Goal: Task Accomplishment & Management: Manage account settings

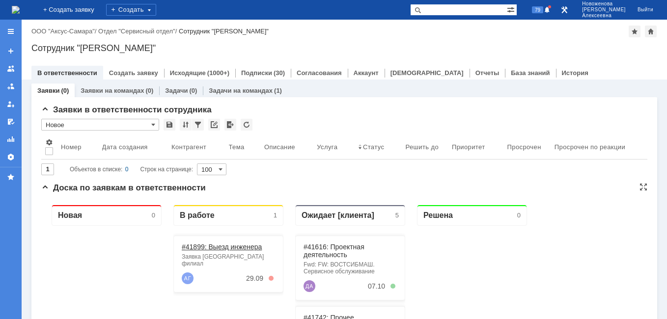
click at [224, 250] on link "#41899: Выезд инженера" at bounding box center [222, 247] width 80 height 8
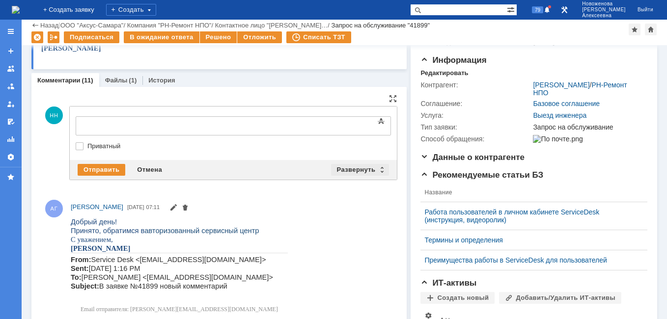
click at [378, 166] on div "Развернуть" at bounding box center [360, 170] width 58 height 12
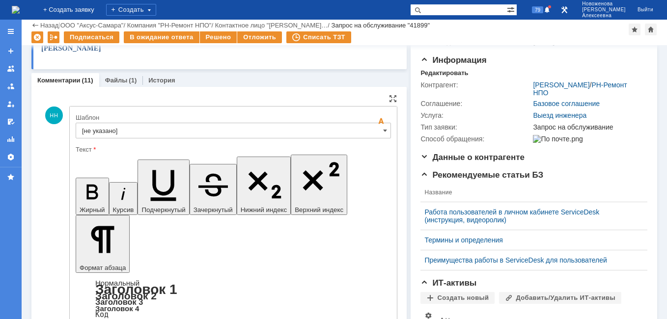
click at [372, 128] on input "[не указано]" at bounding box center [233, 131] width 315 height 16
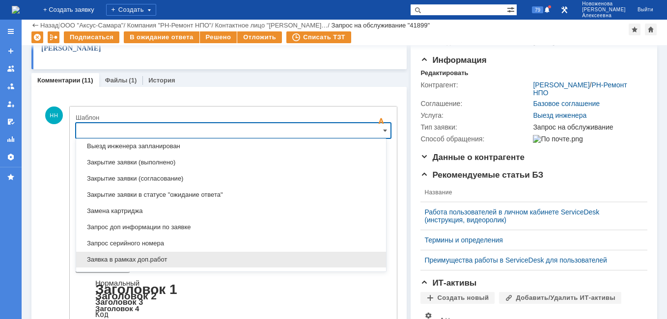
scroll to position [484, 0]
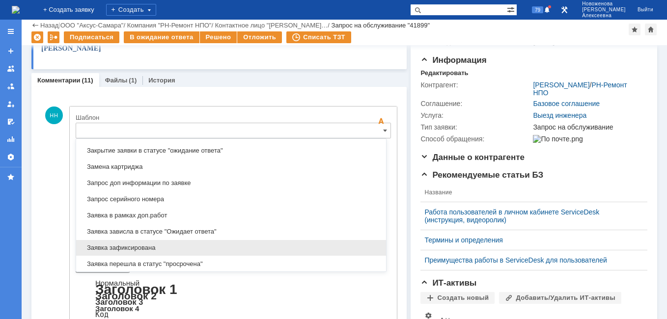
click at [141, 247] on span "Заявка зафиксирована" at bounding box center [231, 248] width 298 height 8
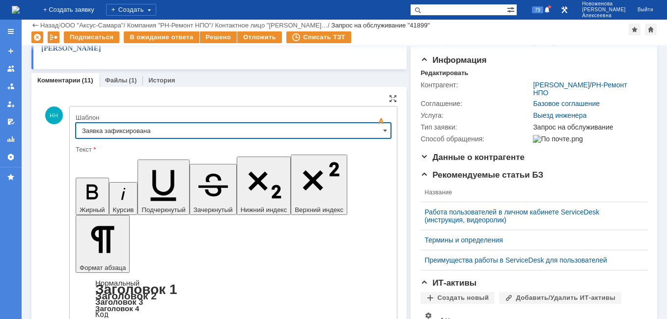
type input "Заявка зафиксирована"
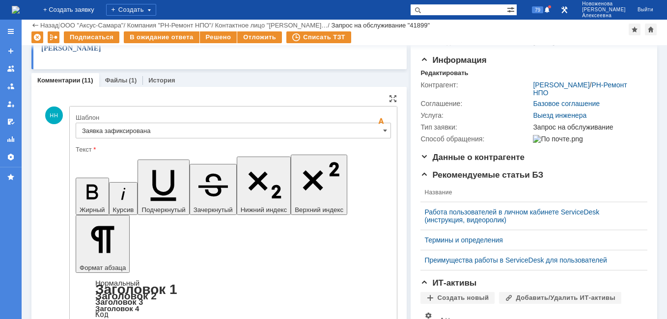
drag, startPoint x: 293, startPoint y: 2412, endPoint x: 94, endPoint y: 2411, distance: 198.3
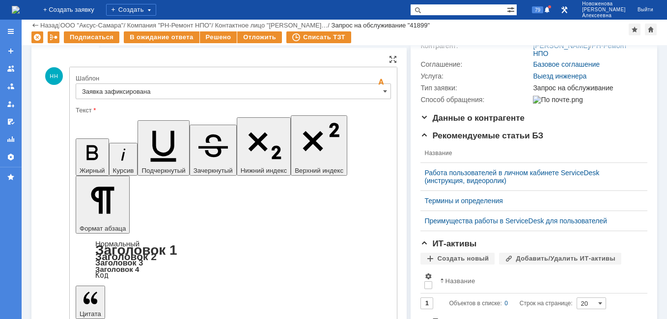
scroll to position [196, 0]
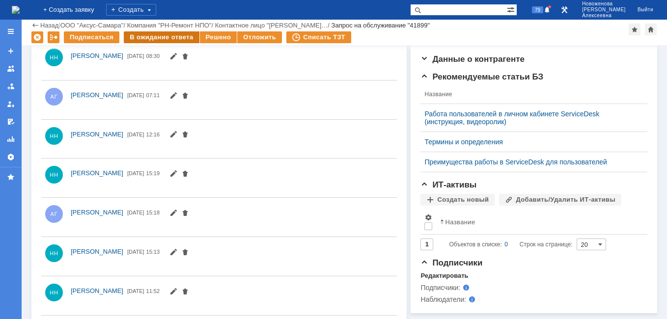
scroll to position [0, 0]
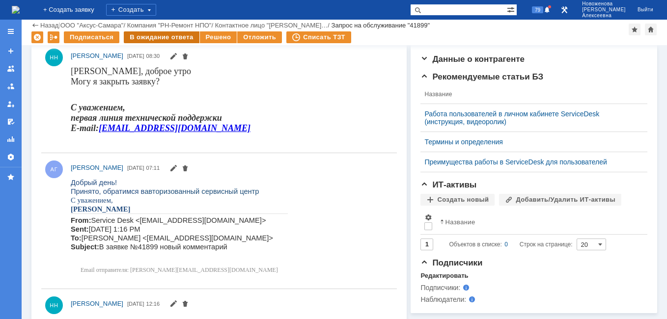
click at [165, 36] on div "В ожидание ответа" at bounding box center [161, 37] width 75 height 12
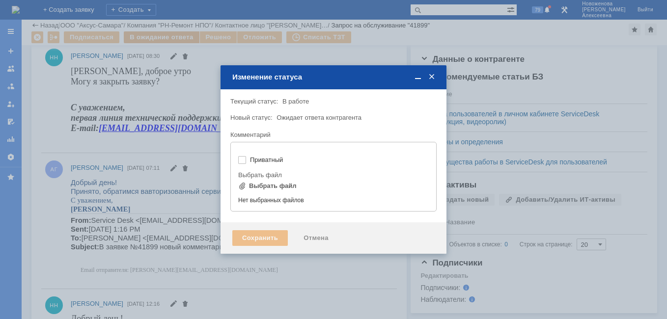
type input "[не указано]"
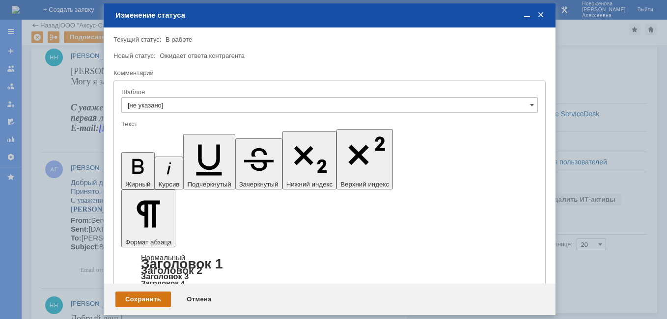
click at [154, 300] on div "Сохранить" at bounding box center [142, 300] width 55 height 16
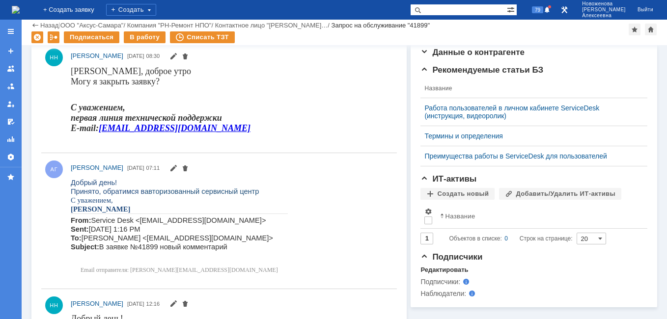
click at [20, 10] on img at bounding box center [16, 10] width 8 height 8
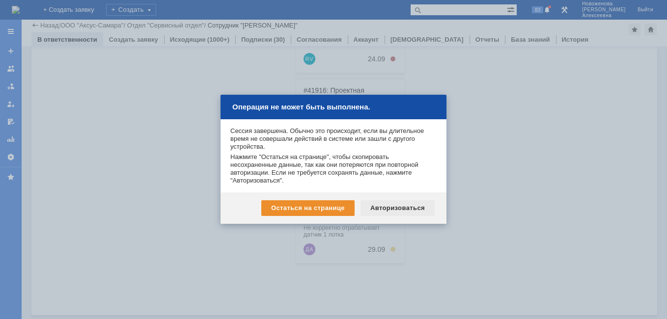
click at [407, 210] on div "Авторизоваться" at bounding box center [397, 208] width 74 height 16
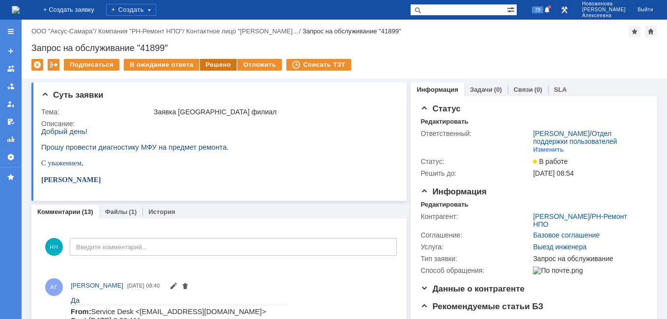
click at [213, 64] on div "Решено" at bounding box center [218, 65] width 37 height 12
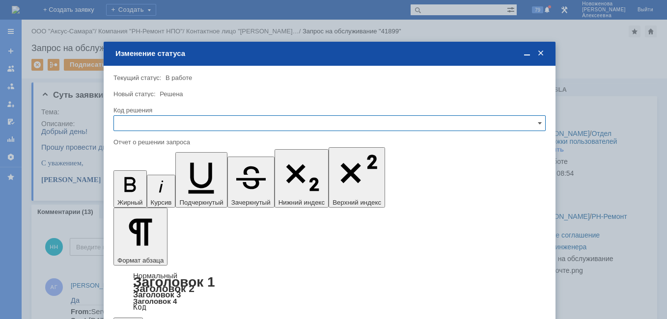
drag, startPoint x: 541, startPoint y: 119, endPoint x: 501, endPoint y: 125, distance: 40.8
click at [541, 119] on div at bounding box center [329, 123] width 432 height 16
drag, startPoint x: 542, startPoint y: 121, endPoint x: 461, endPoint y: 122, distance: 81.5
click at [542, 121] on input "text" at bounding box center [329, 123] width 432 height 16
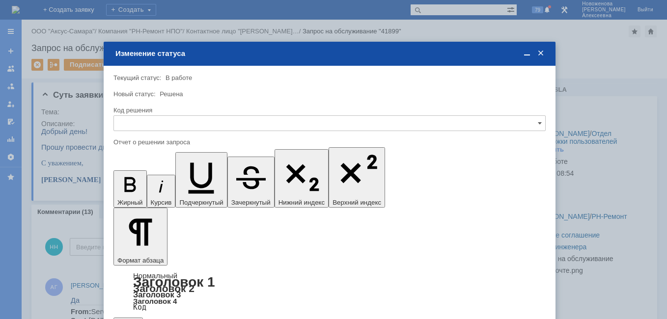
click at [157, 188] on span "Решено" at bounding box center [329, 190] width 419 height 8
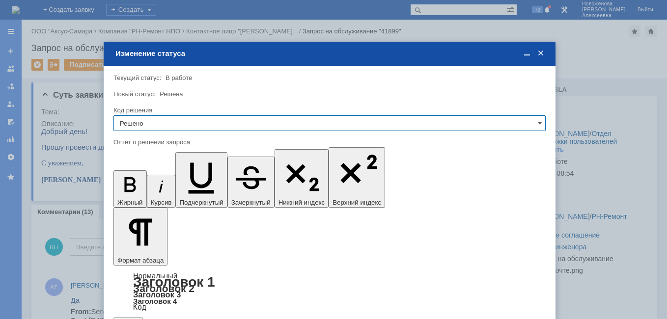
type input "Решено"
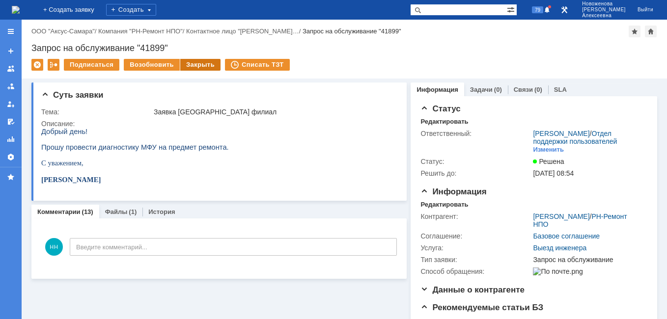
click at [195, 65] on div "Закрыть" at bounding box center [200, 65] width 40 height 12
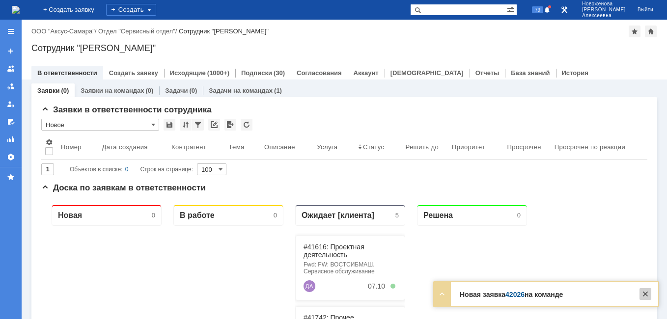
click at [646, 294] on div at bounding box center [645, 294] width 12 height 12
